Goal: Task Accomplishment & Management: Use online tool/utility

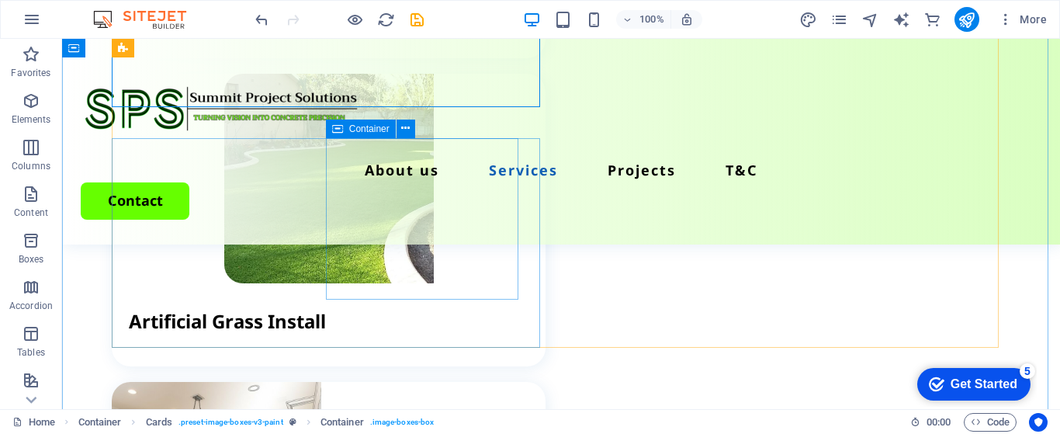
scroll to position [2453, 0]
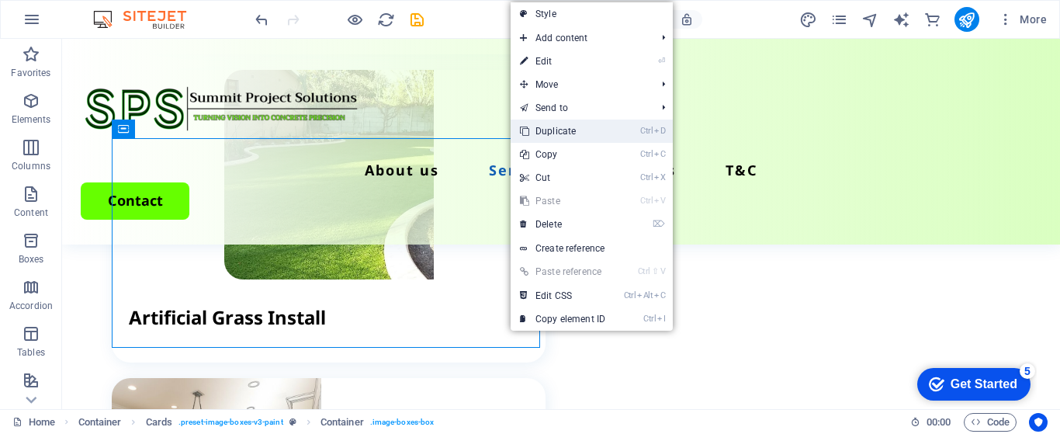
click at [557, 133] on link "Ctrl D Duplicate" at bounding box center [563, 131] width 104 height 23
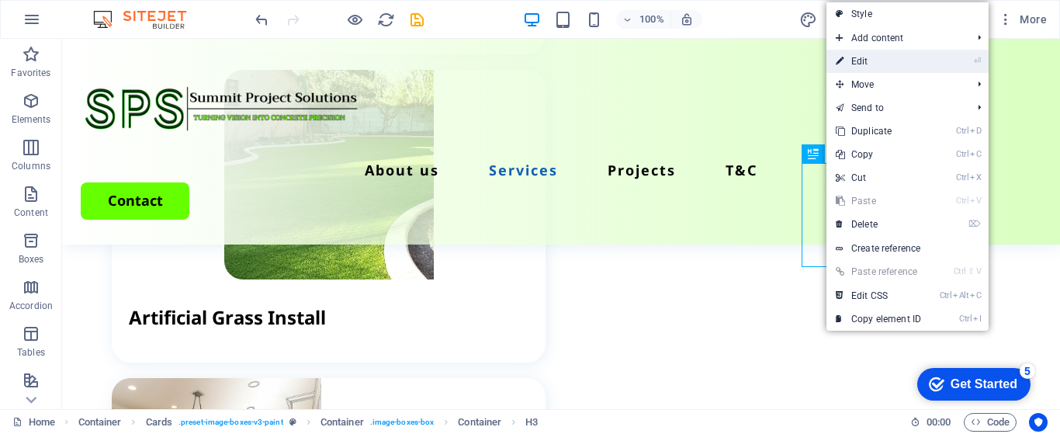
click at [862, 58] on link "⏎ Edit" at bounding box center [879, 61] width 104 height 23
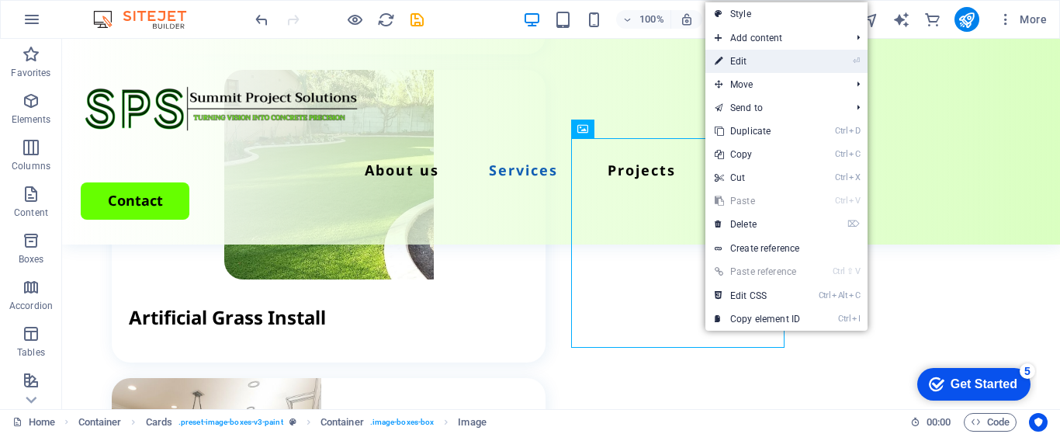
click at [745, 65] on link "⏎ Edit" at bounding box center [758, 61] width 104 height 23
select select "px"
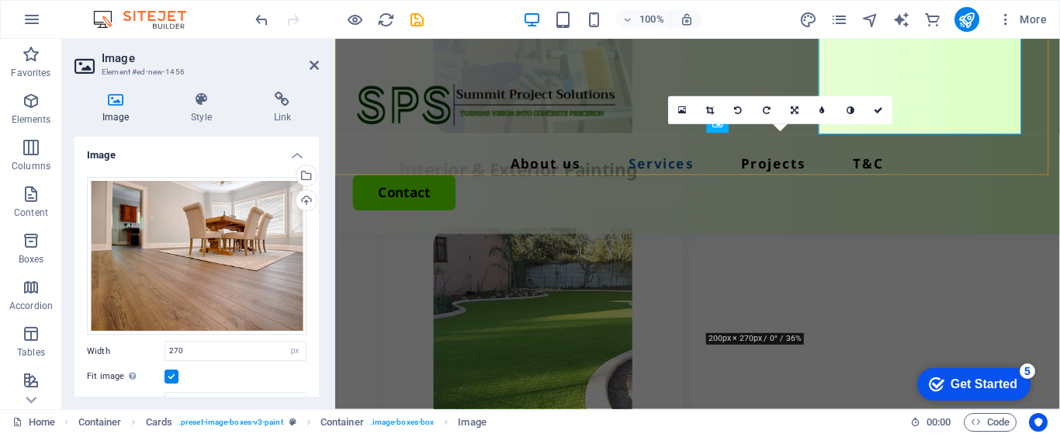
scroll to position [2661, 0]
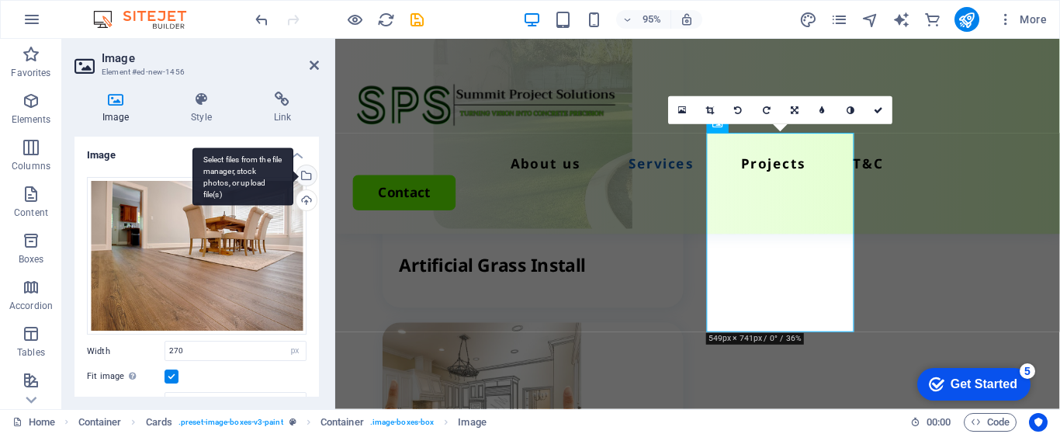
click at [293, 172] on div "Select files from the file manager, stock photos, or upload file(s)" at bounding box center [242, 176] width 101 height 58
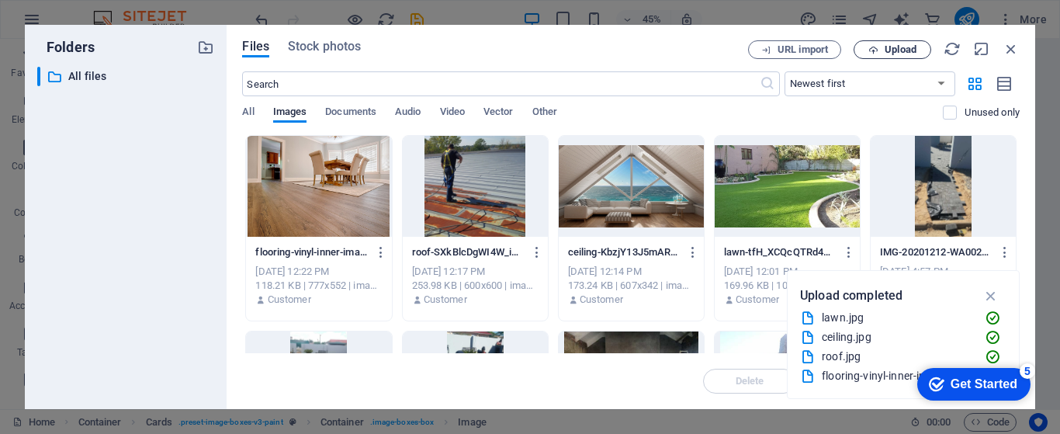
click at [910, 50] on span "Upload" at bounding box center [901, 49] width 32 height 9
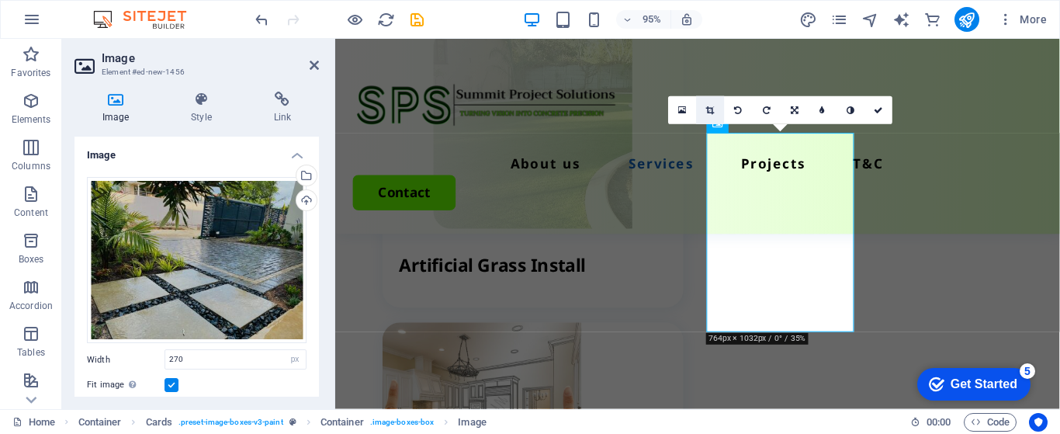
click at [711, 106] on icon at bounding box center [710, 110] width 9 height 9
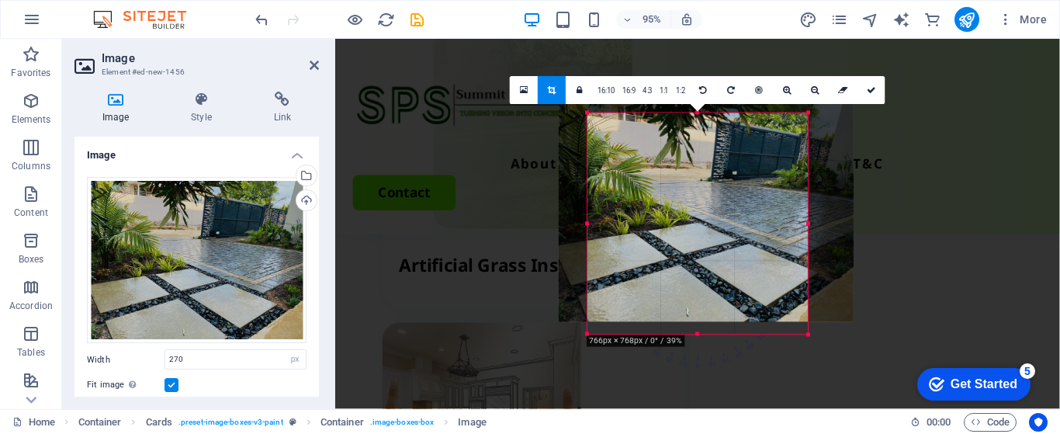
drag, startPoint x: 694, startPoint y: 253, endPoint x: 701, endPoint y: 240, distance: 14.9
click at [701, 240] on div at bounding box center [706, 211] width 295 height 221
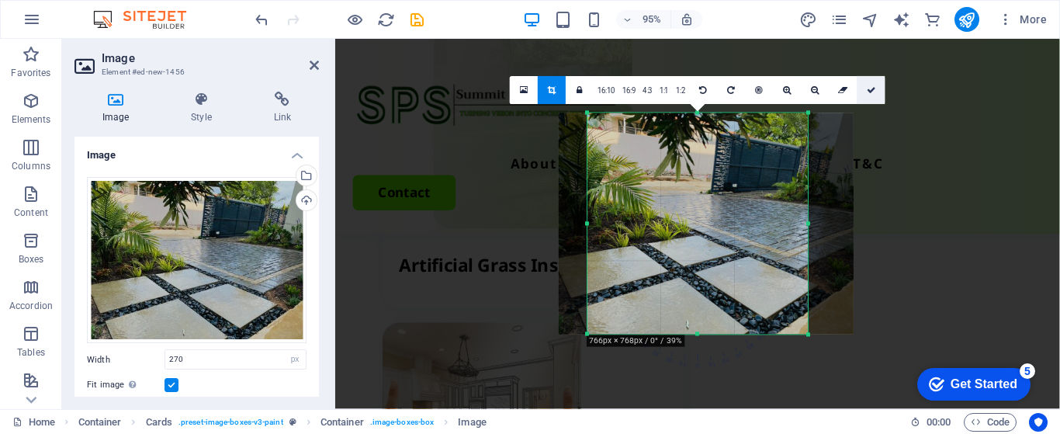
click at [873, 91] on icon at bounding box center [871, 90] width 9 height 9
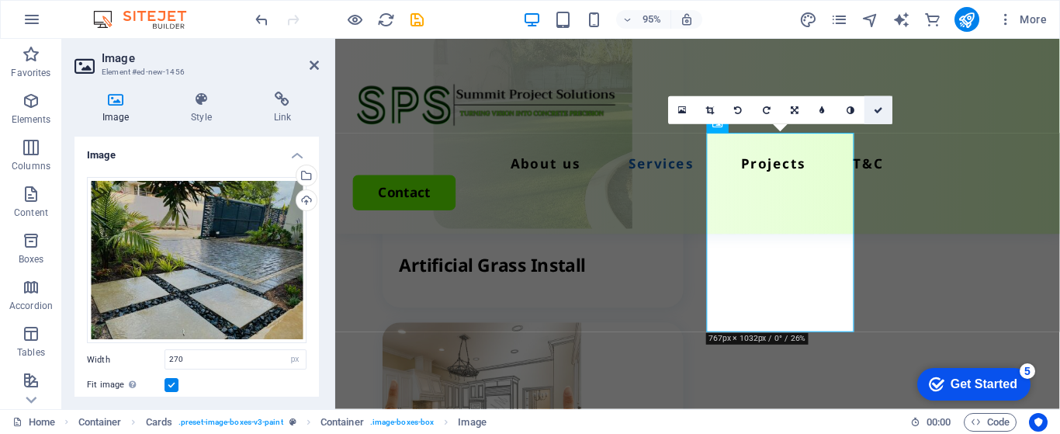
click at [877, 109] on icon at bounding box center [878, 110] width 9 height 9
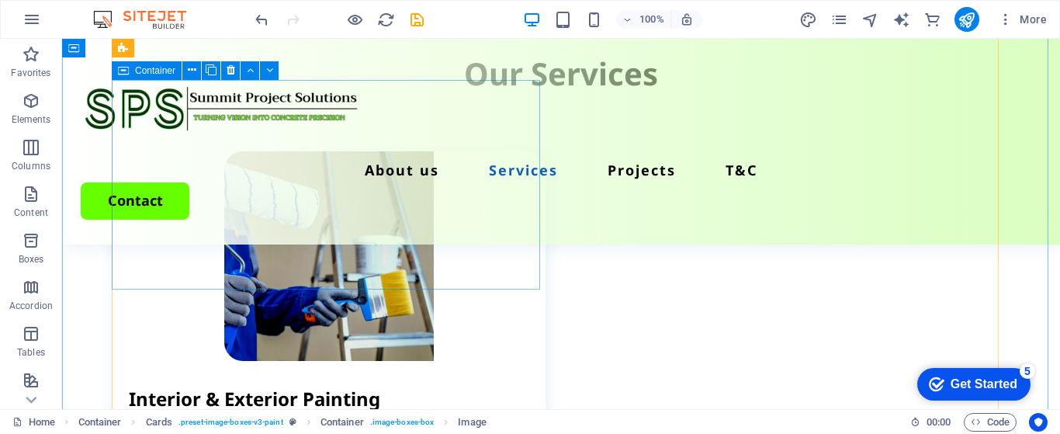
scroll to position [1910, 0]
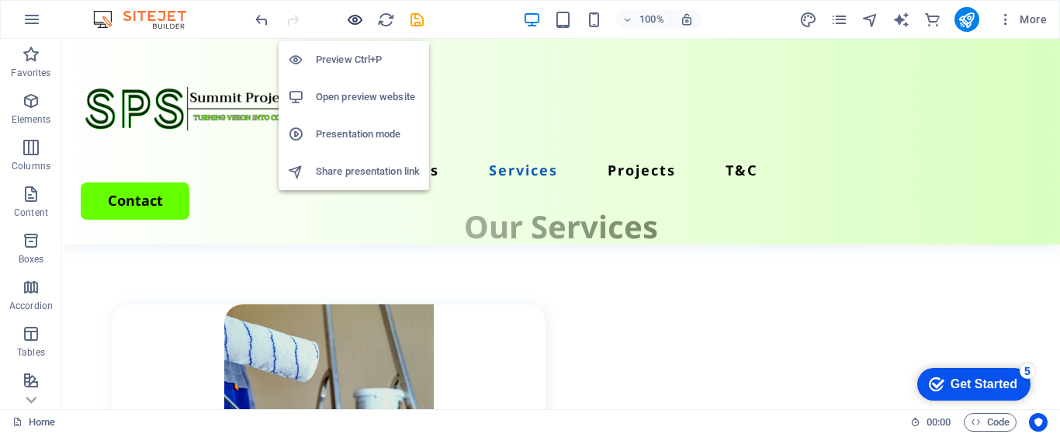
click at [357, 18] on icon "button" at bounding box center [355, 20] width 18 height 18
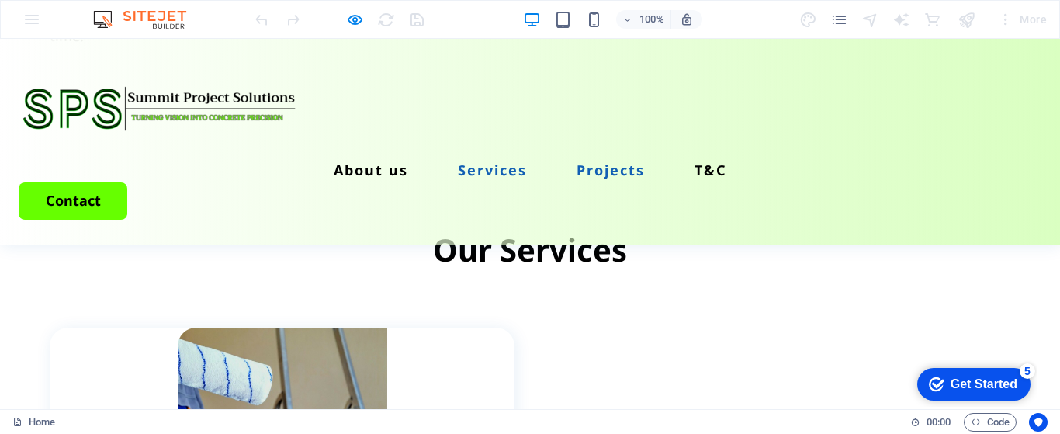
click at [645, 163] on link "Projects" at bounding box center [611, 170] width 68 height 14
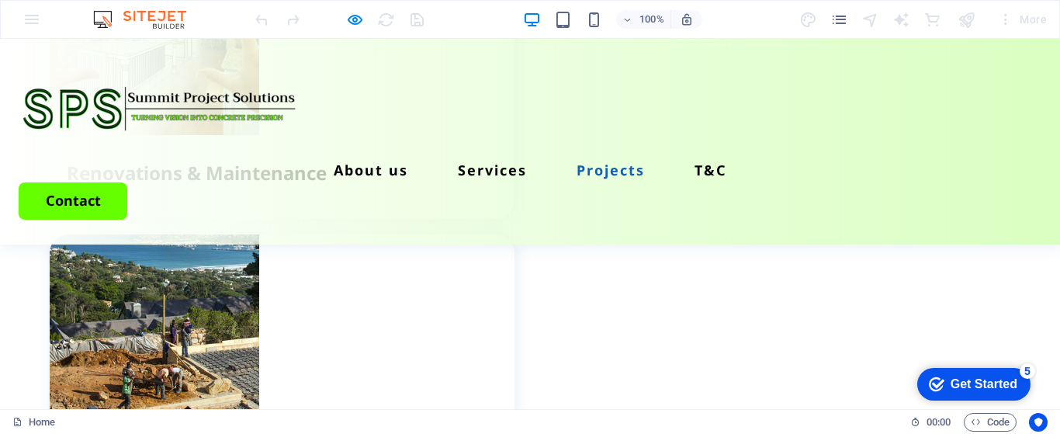
scroll to position [2727, 0]
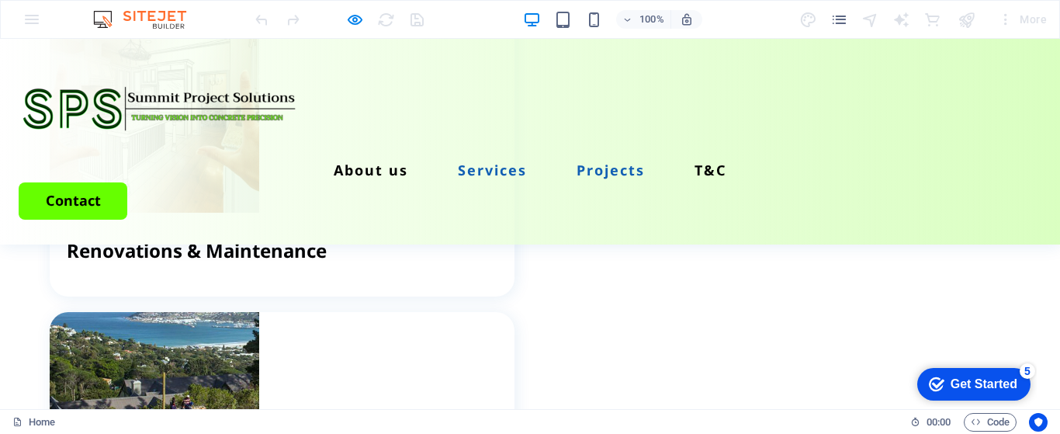
click at [527, 163] on link "Services" at bounding box center [492, 170] width 69 height 14
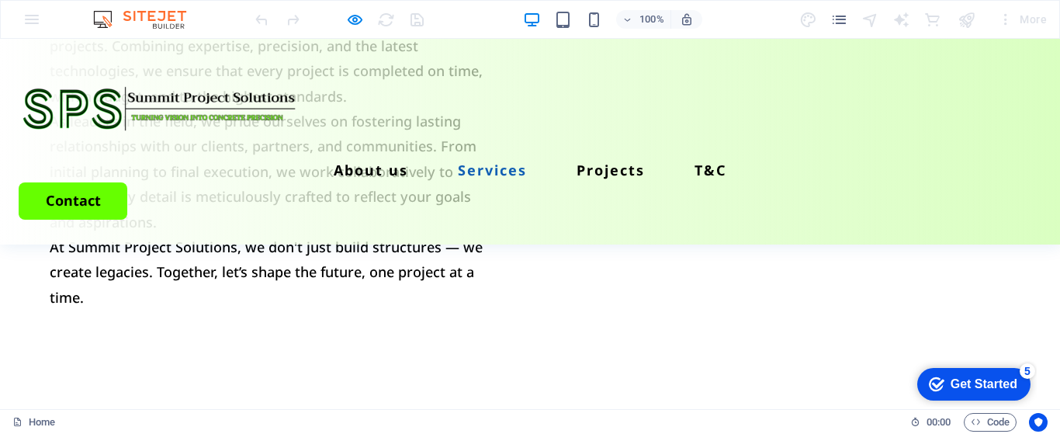
scroll to position [1541, 0]
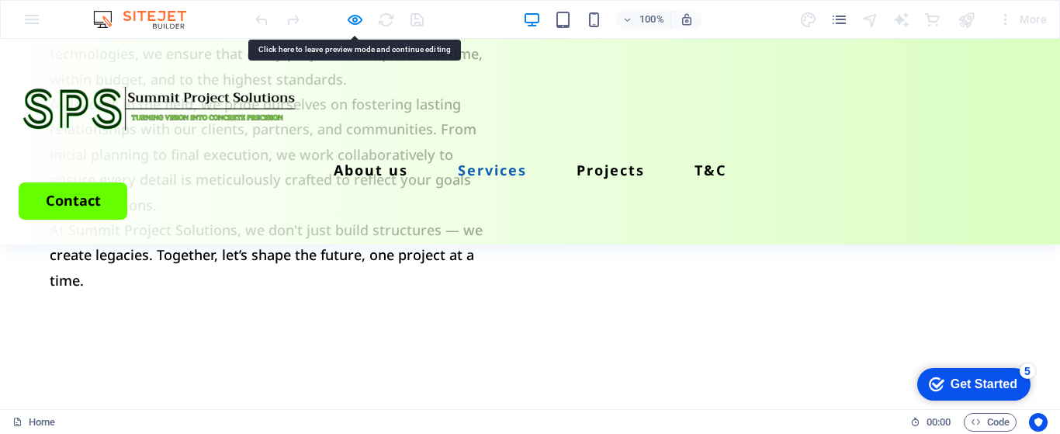
drag, startPoint x: 983, startPoint y: 216, endPoint x: 1032, endPoint y: 244, distance: 56.3
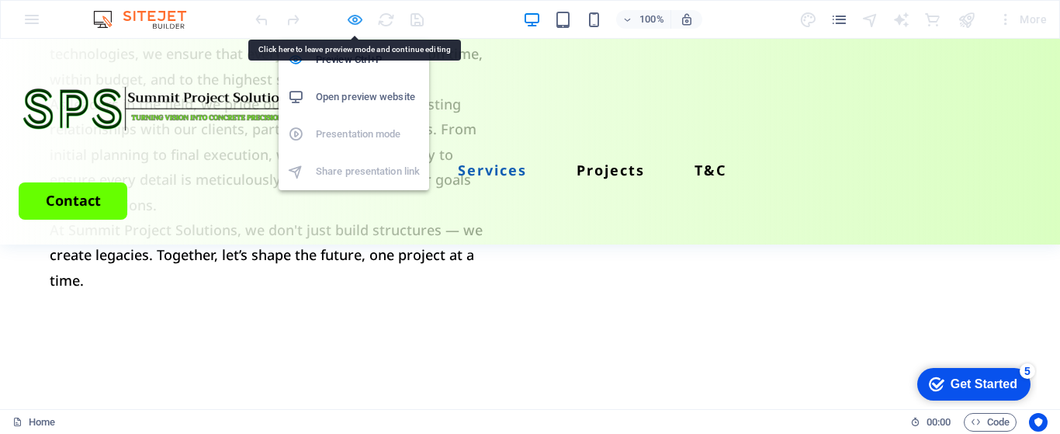
click at [358, 18] on icon "button" at bounding box center [355, 20] width 18 height 18
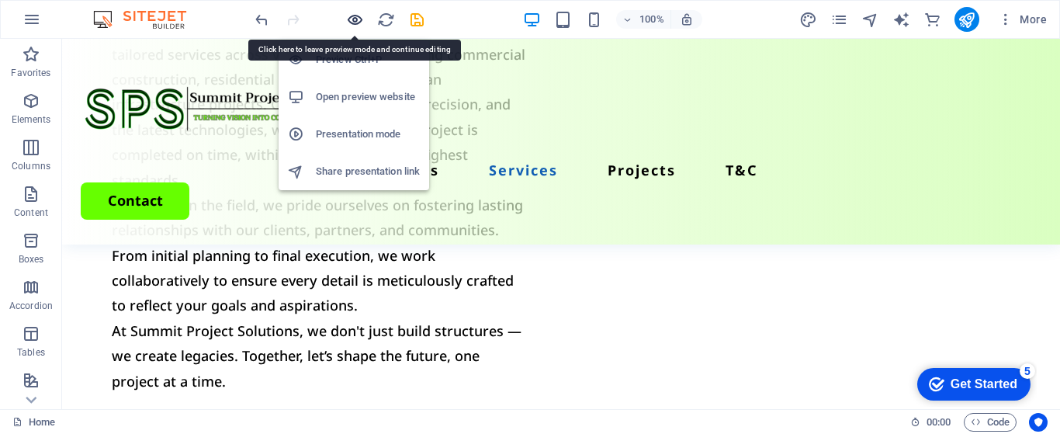
scroll to position [1666, 0]
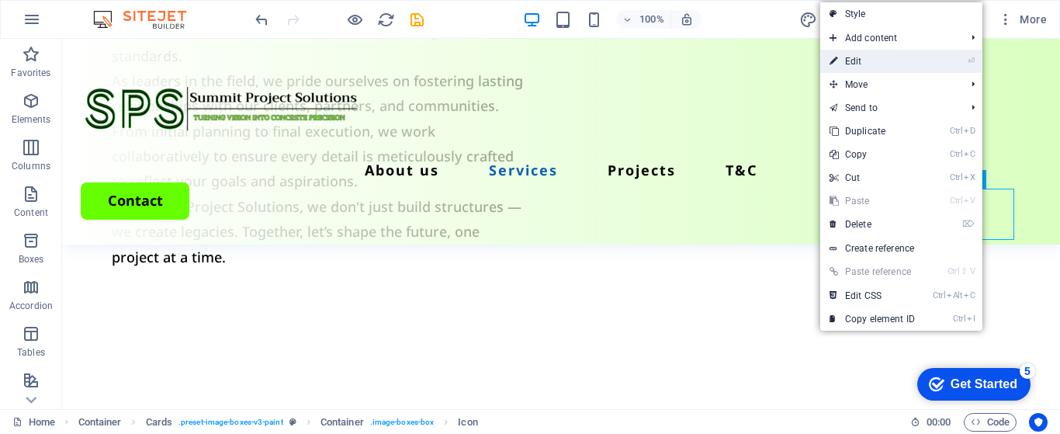
click at [852, 65] on link "⏎ Edit" at bounding box center [872, 61] width 104 height 23
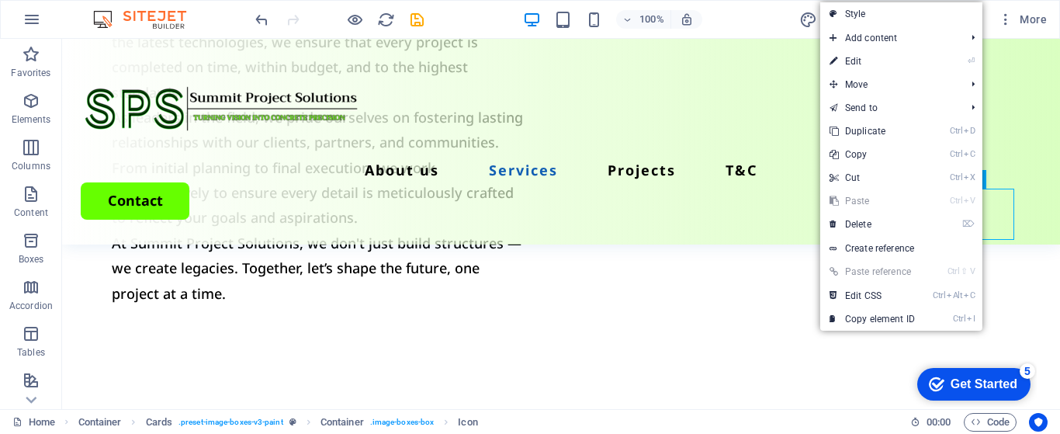
scroll to position [1921, 0]
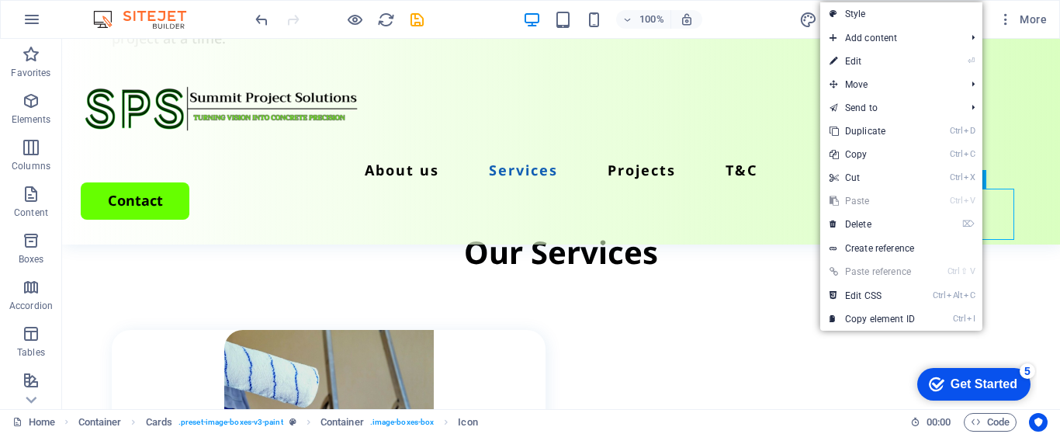
select select "xMidYMid"
select select "px"
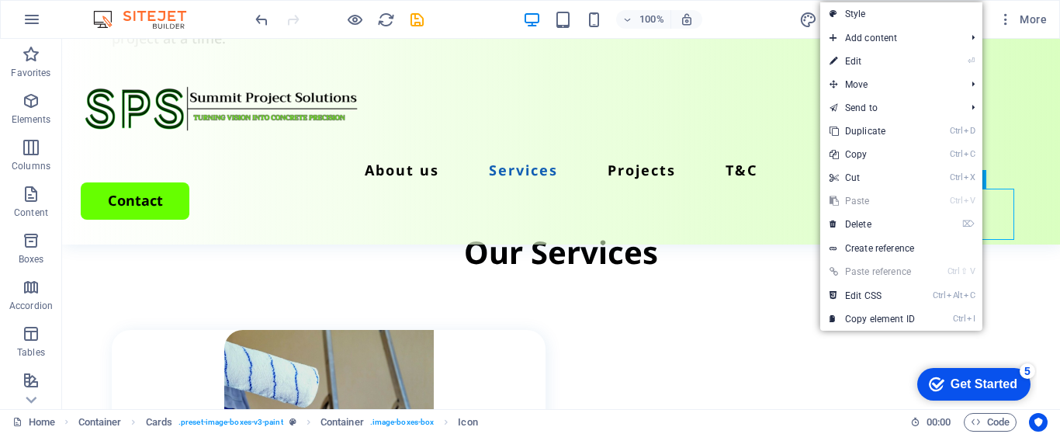
select select "px"
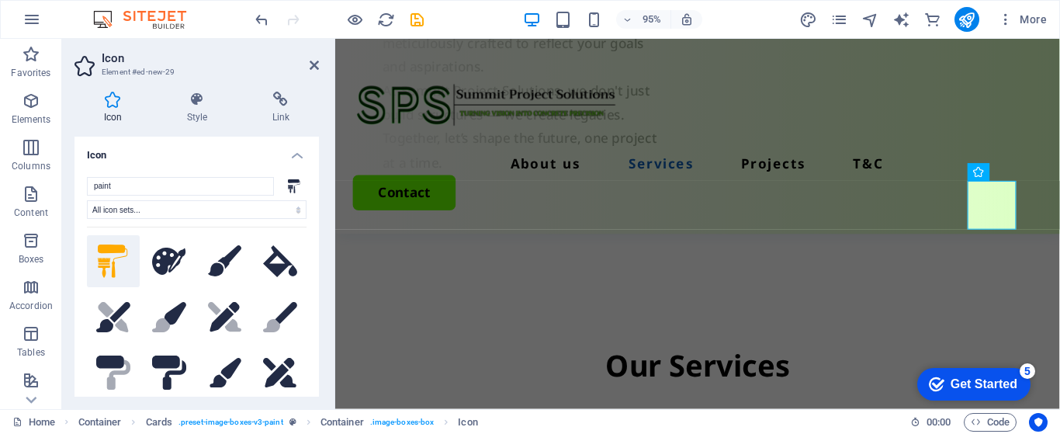
click at [130, 229] on div ".fa-secondary{opacity:.4} .fa-secondary{opacity:.4} .fa-secondary{opacity:.4} .…" at bounding box center [197, 339] width 220 height 225
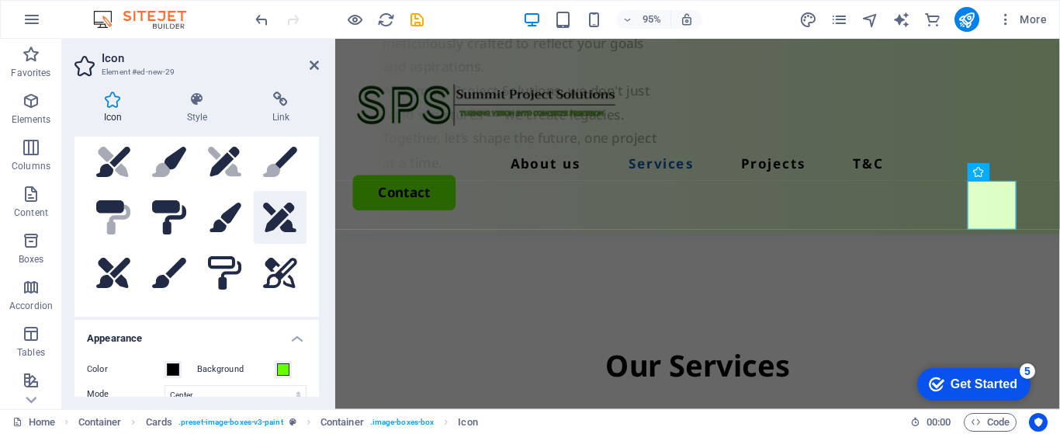
scroll to position [0, 0]
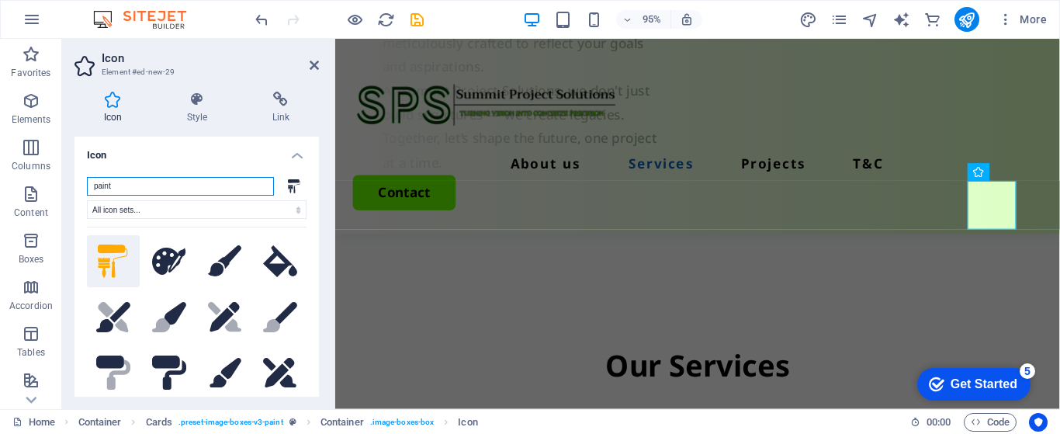
click at [220, 179] on input "paint" at bounding box center [180, 186] width 187 height 19
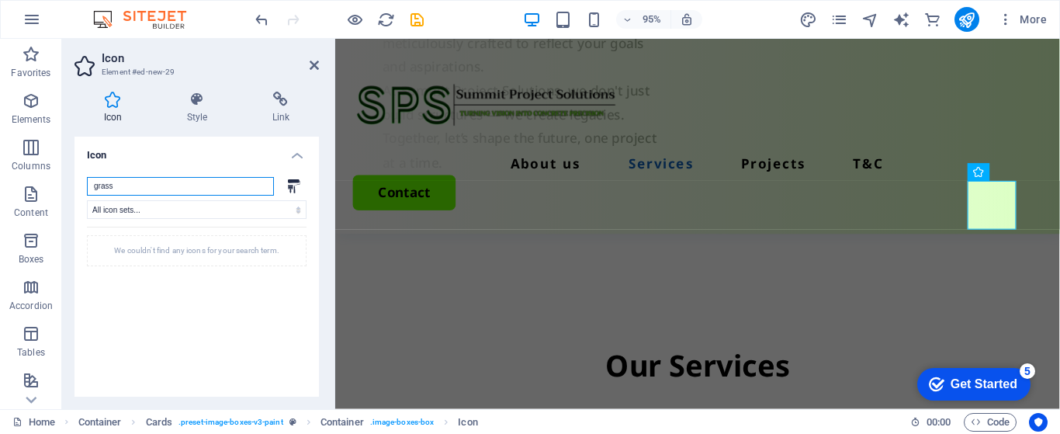
click at [150, 191] on input "grass" at bounding box center [180, 186] width 187 height 19
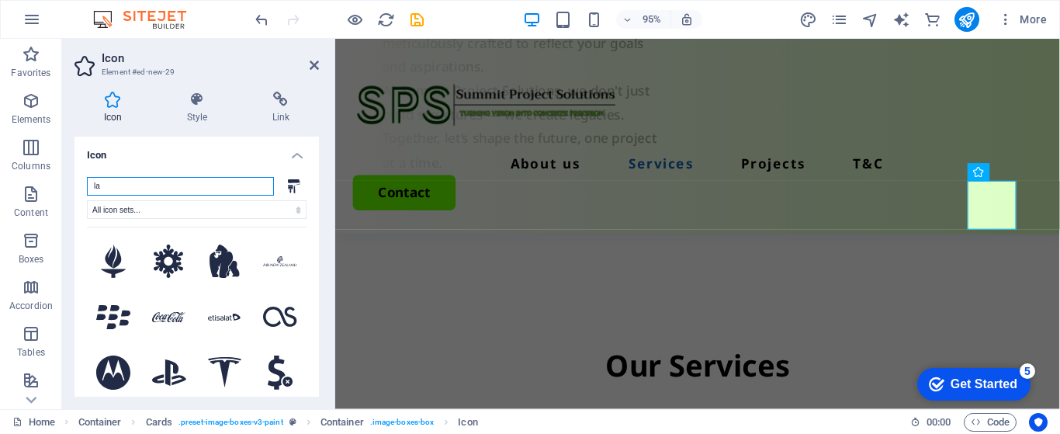
type input "l"
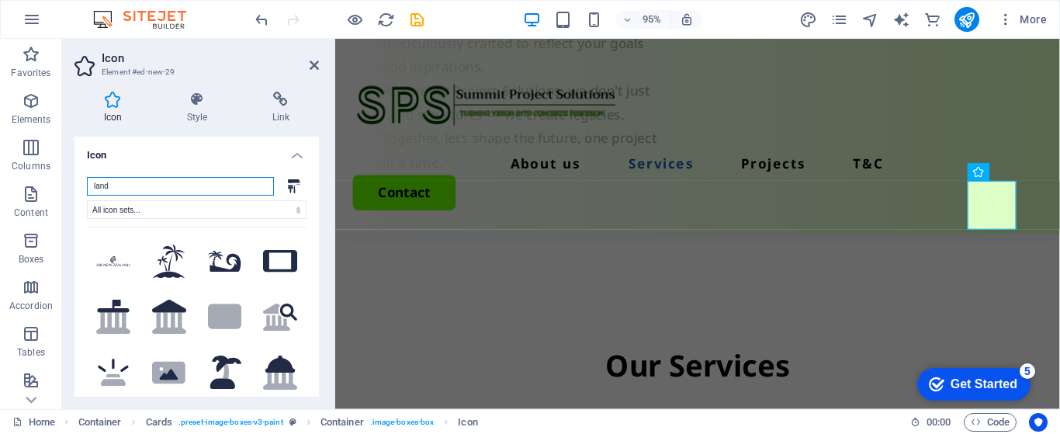
type input "land"
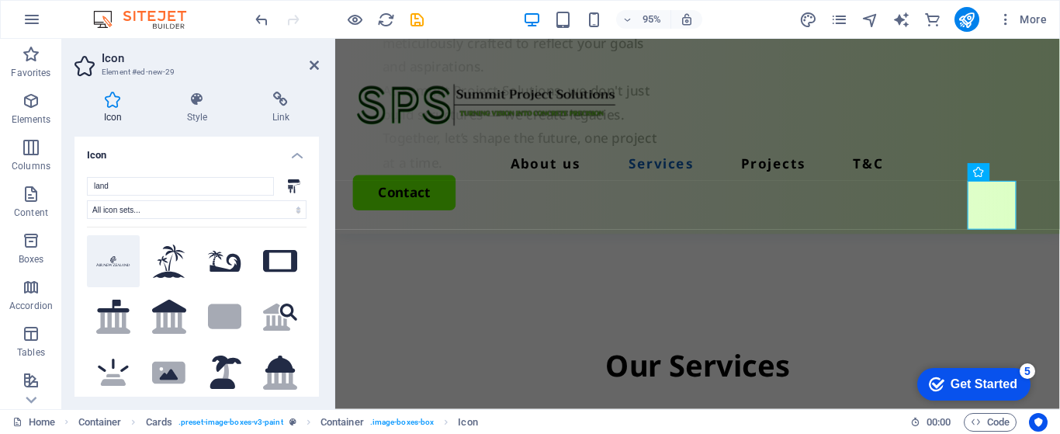
drag, startPoint x: 154, startPoint y: 181, endPoint x: 137, endPoint y: 269, distance: 89.2
drag, startPoint x: 137, startPoint y: 269, endPoint x: 166, endPoint y: 272, distance: 29.0
click at [166, 272] on icon at bounding box center [169, 261] width 33 height 34
click at [313, 65] on icon at bounding box center [314, 65] width 9 height 12
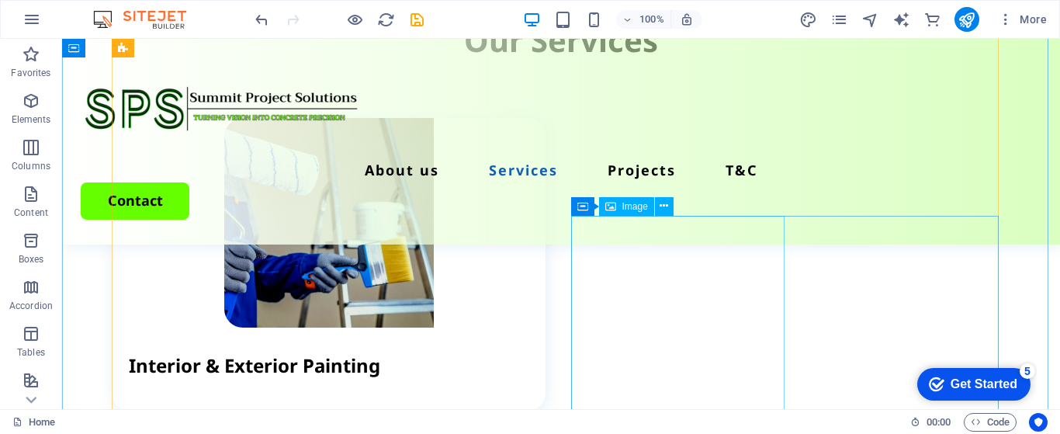
scroll to position [2054, 0]
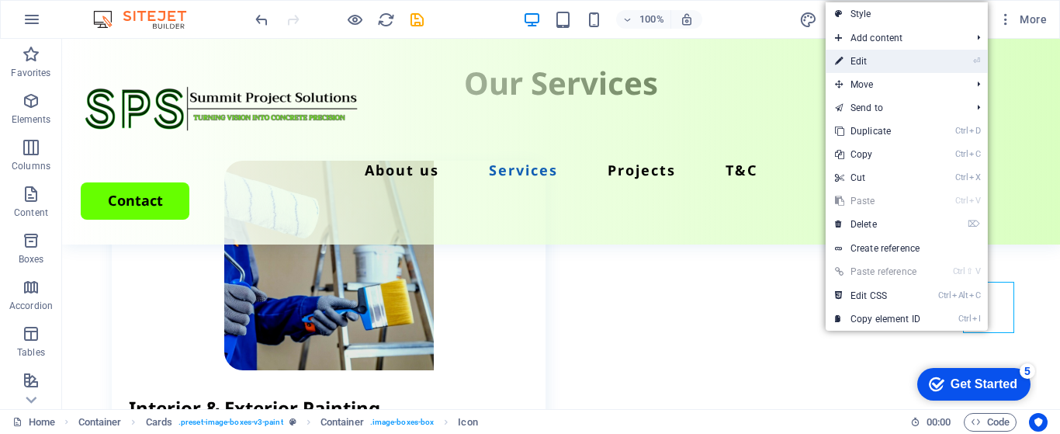
drag, startPoint x: 877, startPoint y: 57, endPoint x: 559, endPoint y: 21, distance: 320.3
click at [877, 57] on link "⏎ Edit" at bounding box center [878, 61] width 104 height 23
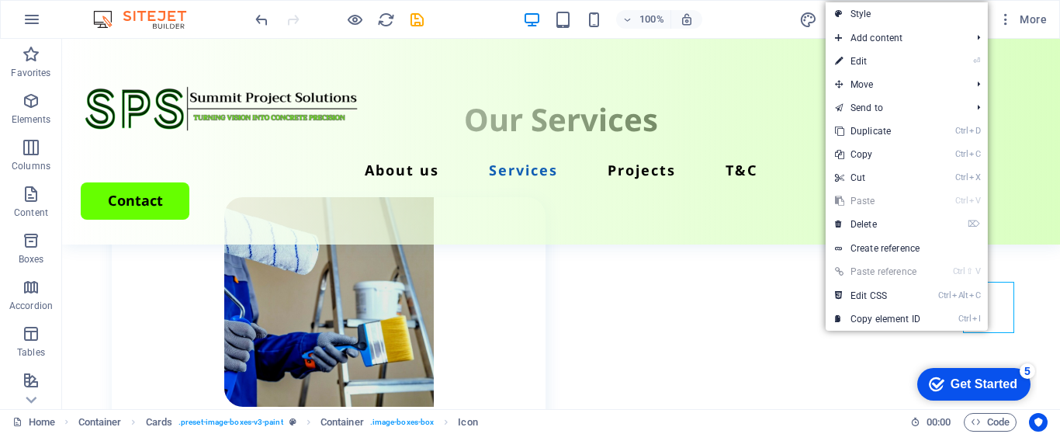
select select "xMidYMid"
select select "px"
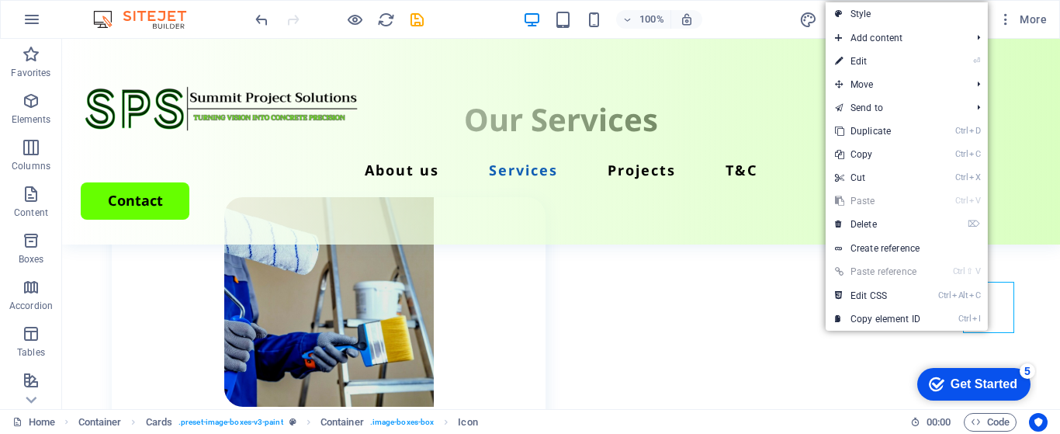
select select "px"
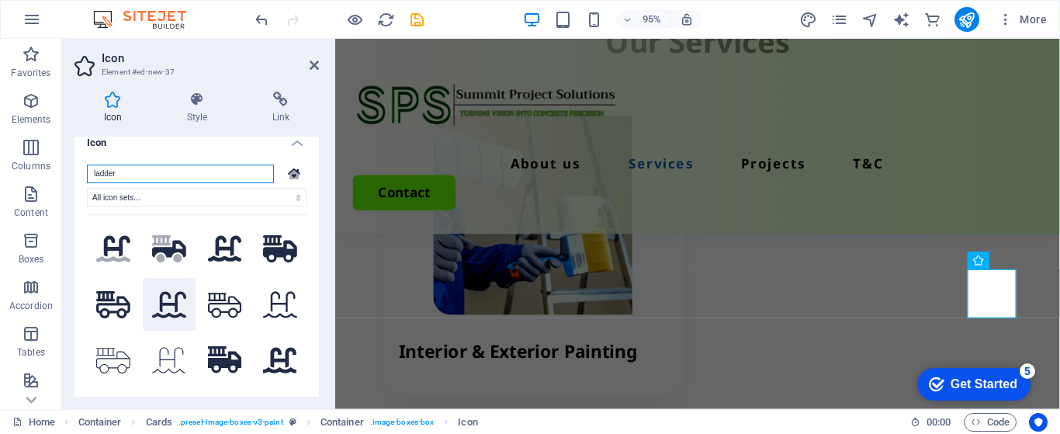
scroll to position [0, 0]
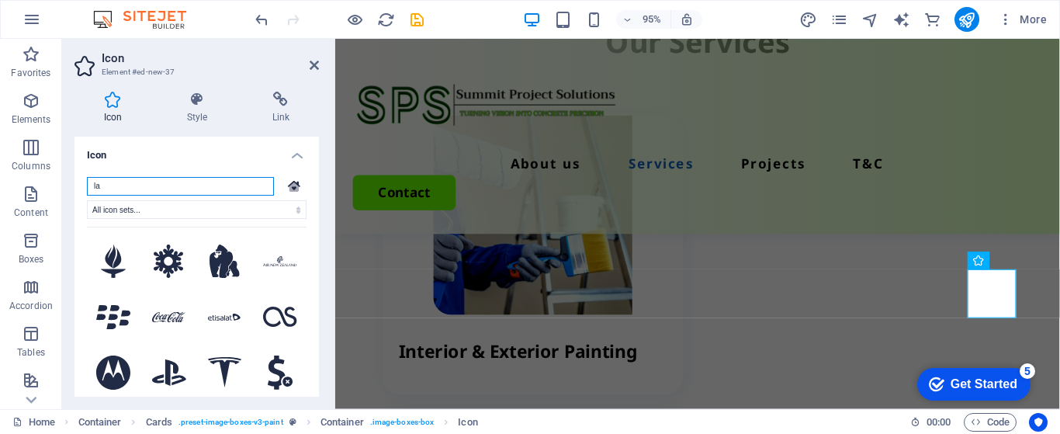
type input "l"
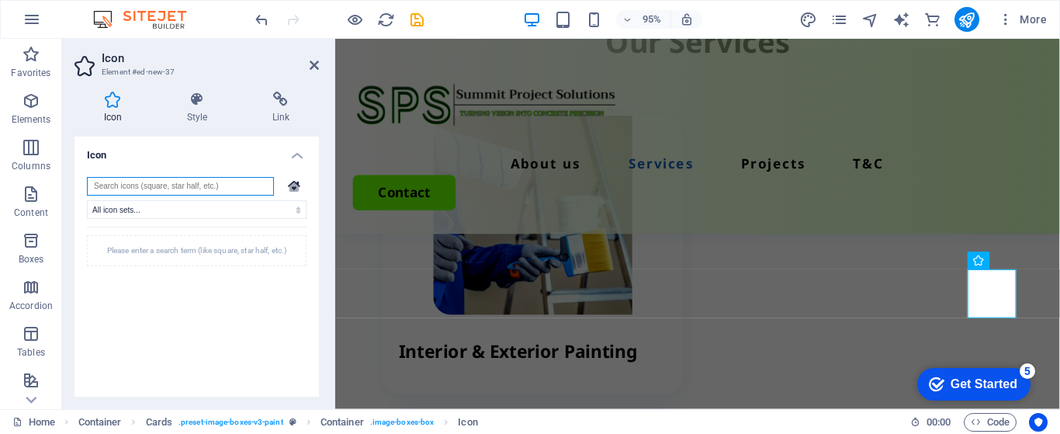
type input "h"
